Goal: Task Accomplishment & Management: Manage account settings

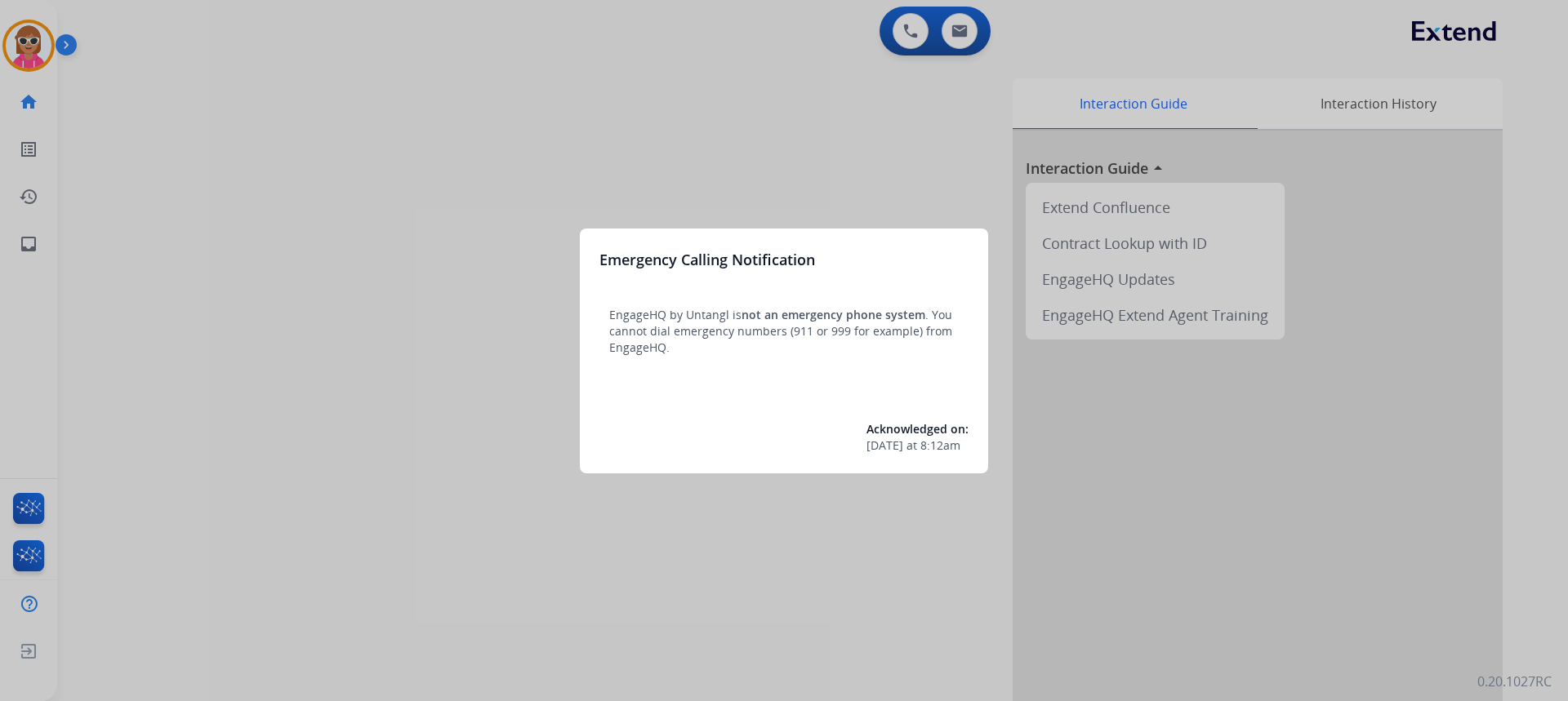
click at [117, 85] on div at bounding box center [784, 350] width 1568 height 701
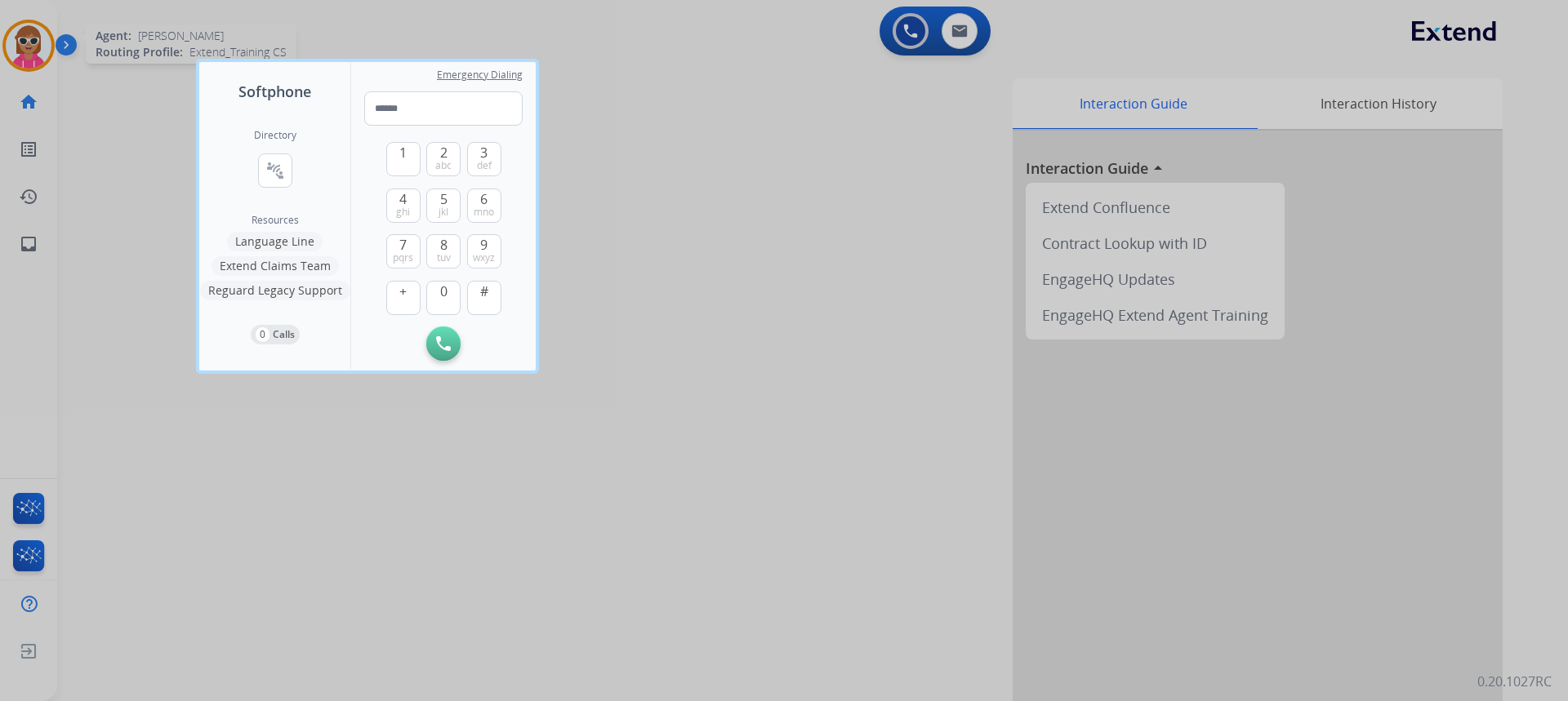
click at [40, 50] on div at bounding box center [784, 350] width 1568 height 701
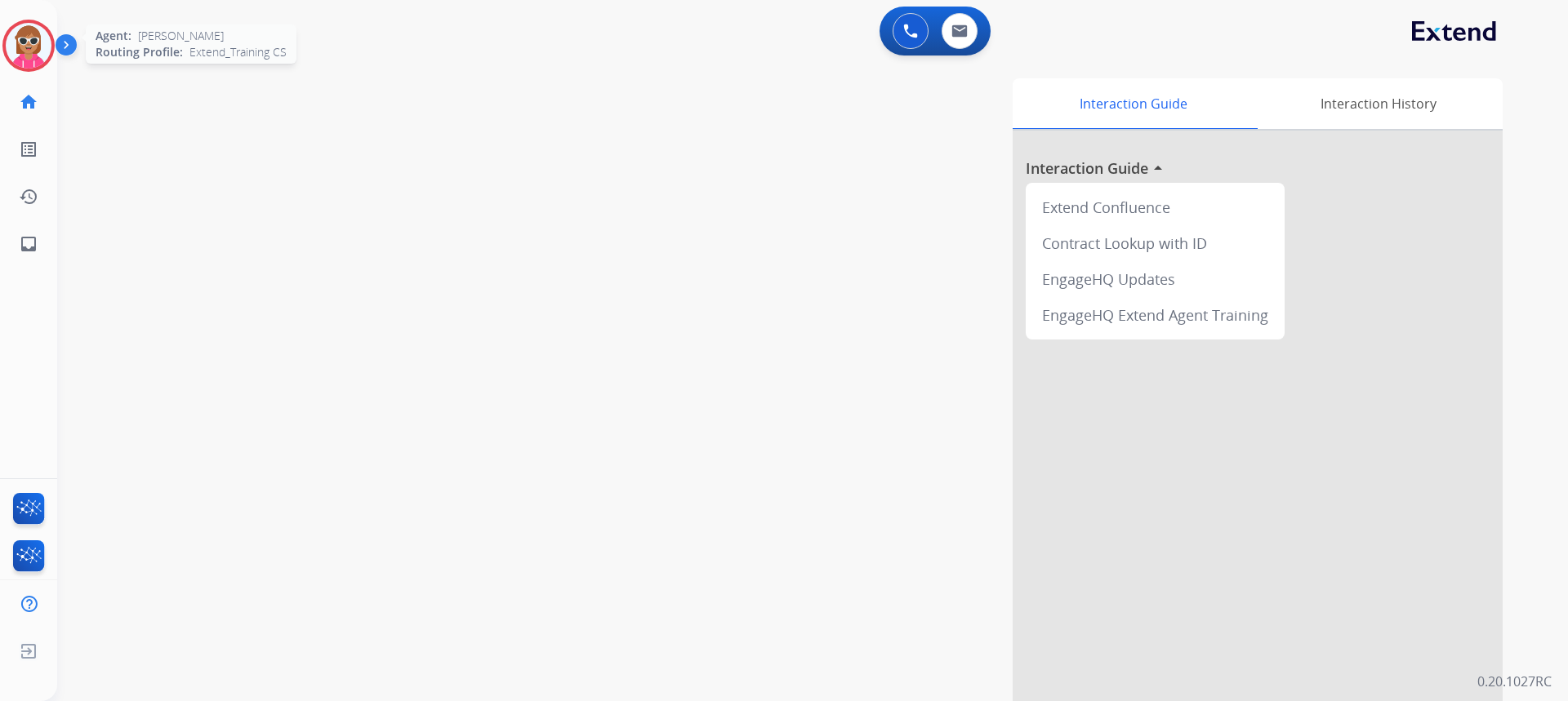
click at [40, 50] on img at bounding box center [29, 45] width 45 height 45
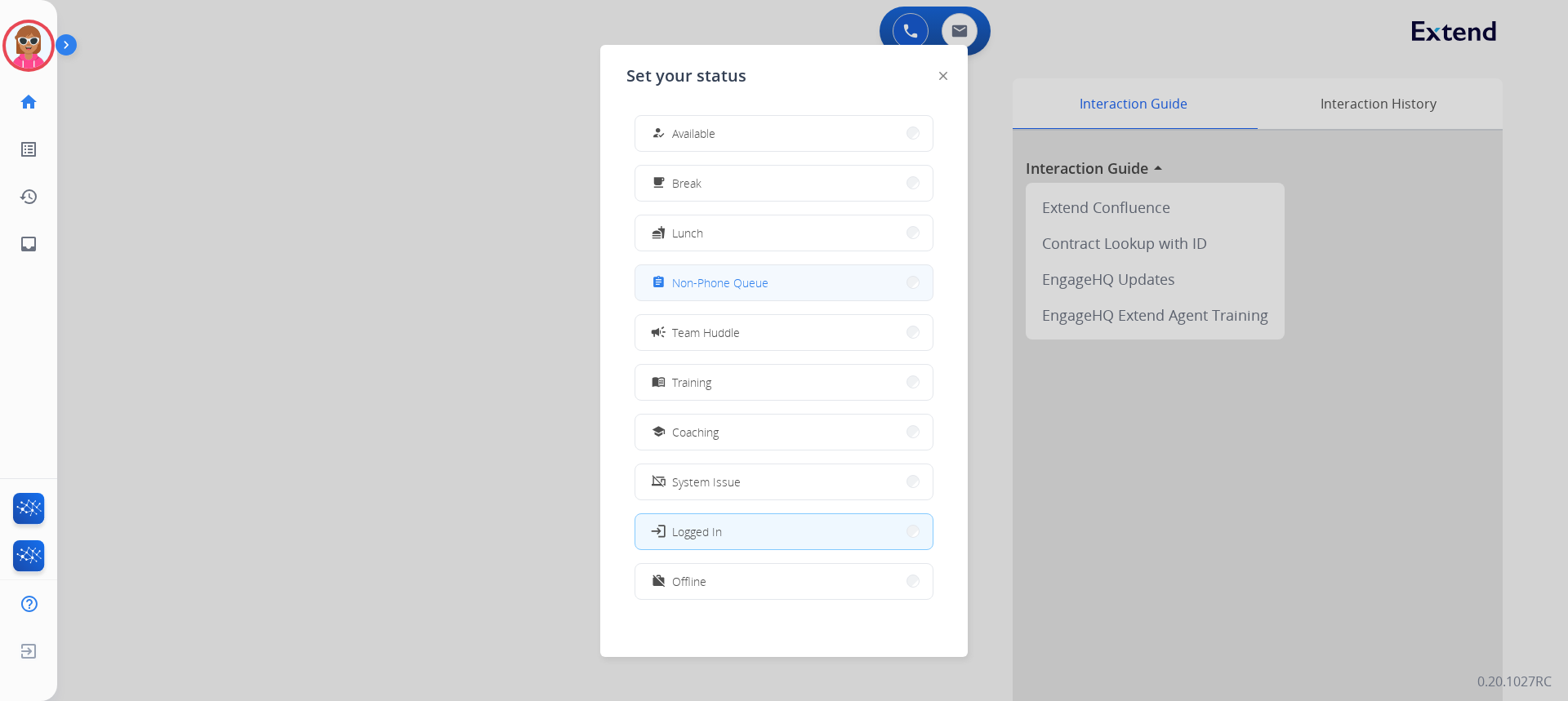
click at [732, 283] on span "Non-Phone Queue" at bounding box center [720, 282] width 96 height 17
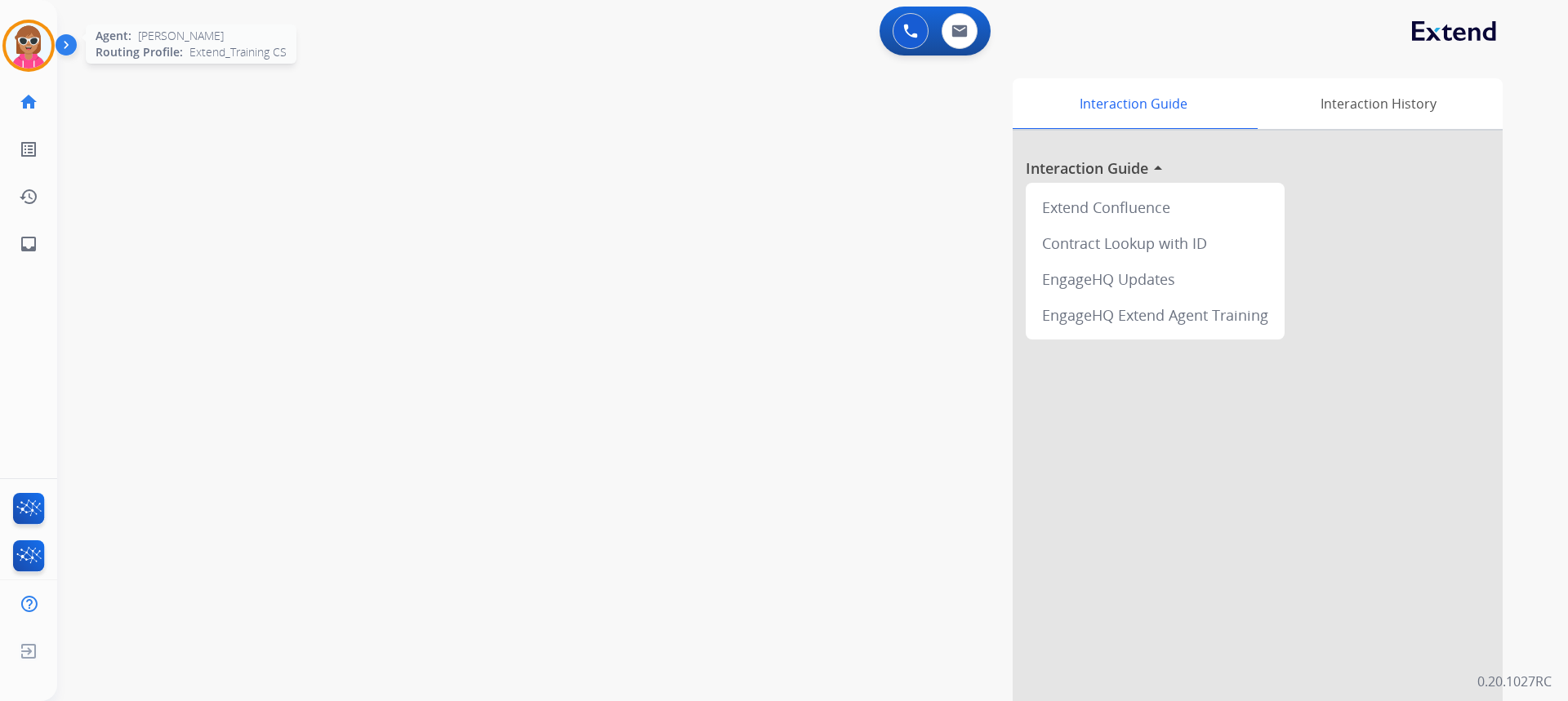
click at [36, 37] on img at bounding box center [29, 45] width 45 height 45
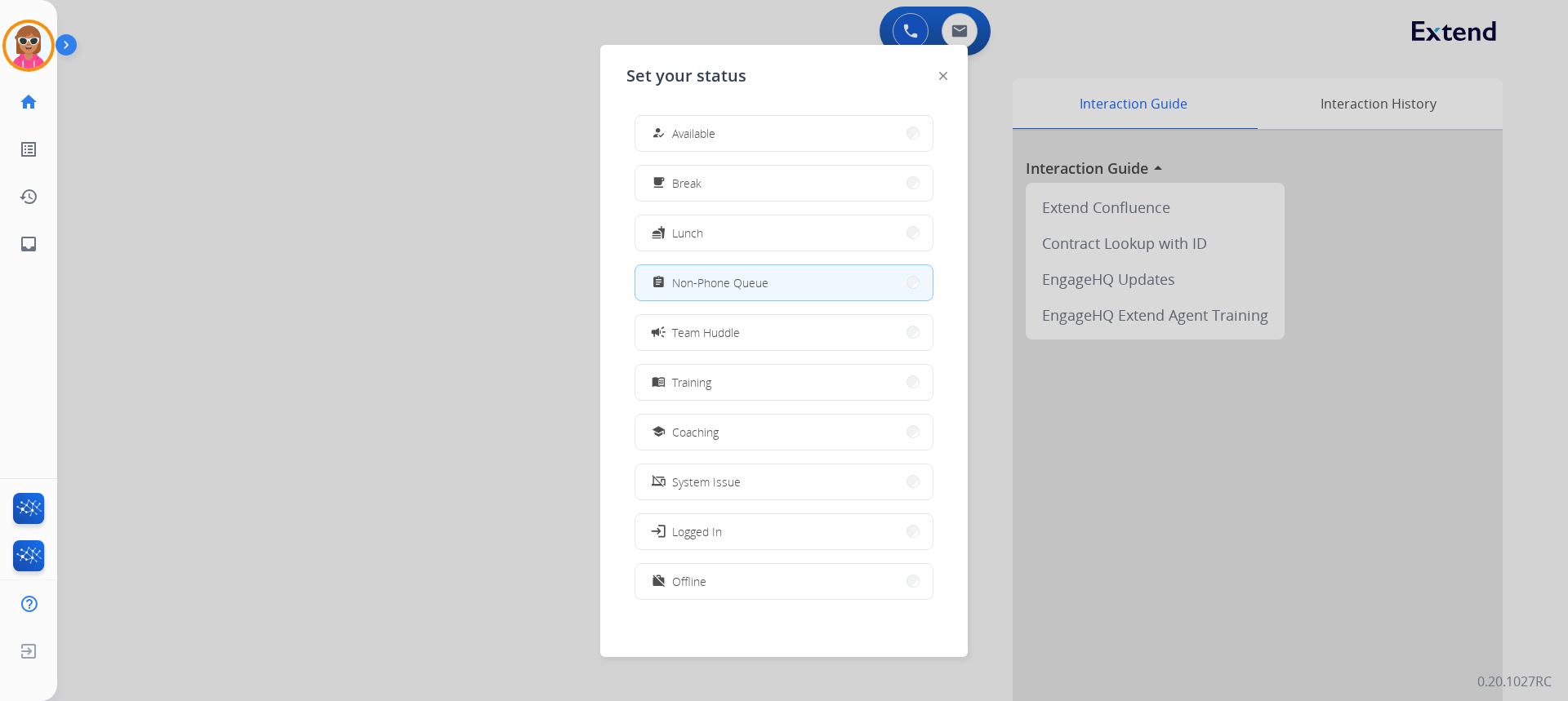
click at [286, 172] on div at bounding box center [784, 350] width 1568 height 701
